Goal: Obtain resource: Obtain resource

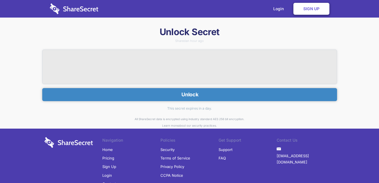
click at [178, 90] on button "Unlock" at bounding box center [189, 94] width 295 height 13
click at [187, 95] on button "Unlock" at bounding box center [189, 94] width 295 height 13
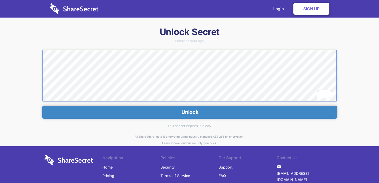
click at [40, 55] on div "Unlock Secret Shared an hour ago Unlock This secret expires in a day. All Share…" at bounding box center [189, 127] width 379 height 203
